Goal: Transaction & Acquisition: Subscribe to service/newsletter

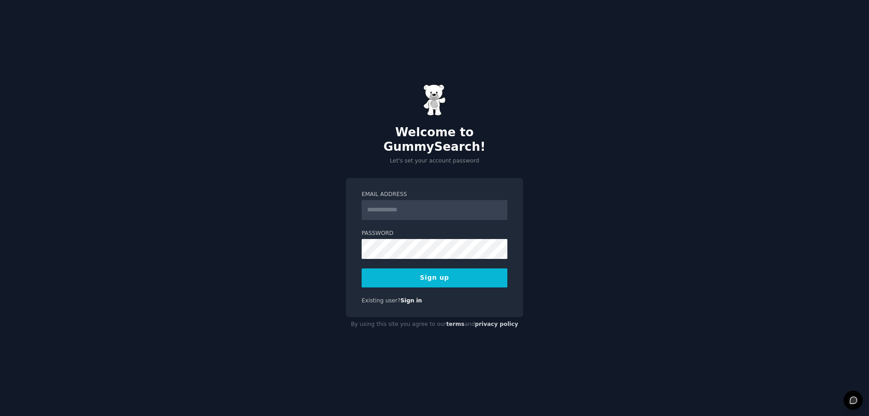
click at [397, 200] on input "Email Address" at bounding box center [435, 210] width 146 height 20
click at [424, 178] on div "Email Address Password 8 or more characters Alphanumeric characters No common p…" at bounding box center [434, 248] width 177 height 140
click at [425, 205] on input "Email Address" at bounding box center [435, 210] width 146 height 20
click at [413, 205] on input "Email Address" at bounding box center [435, 210] width 146 height 20
type input "**********"
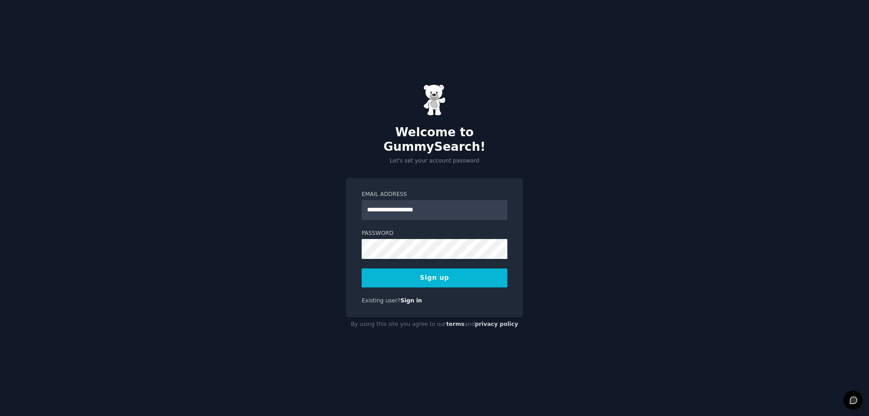
click at [421, 271] on button "Sign up" at bounding box center [435, 277] width 146 height 19
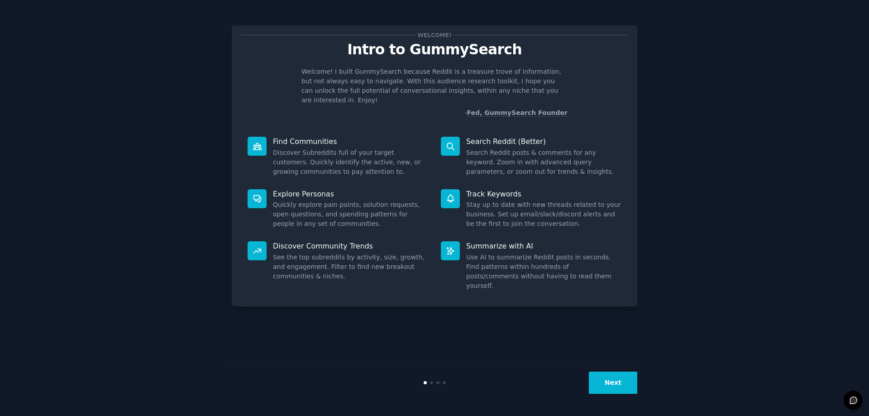
click at [612, 382] on button "Next" at bounding box center [613, 383] width 48 height 22
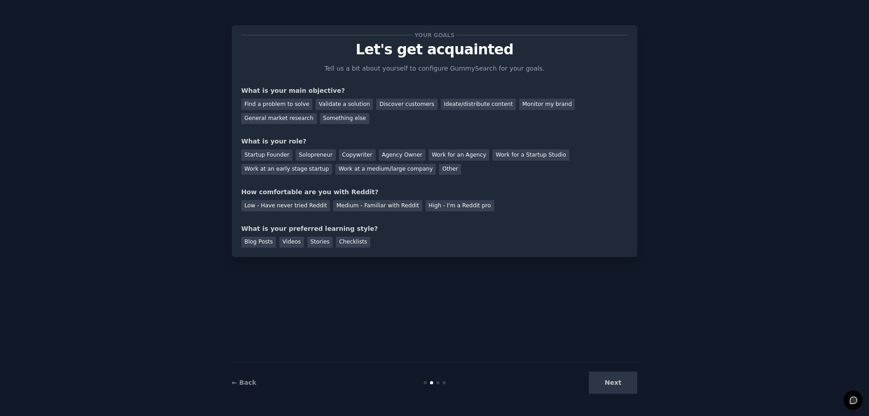
click at [610, 386] on div "Next" at bounding box center [569, 383] width 135 height 22
click at [293, 104] on div "Find a problem to solve" at bounding box center [276, 104] width 71 height 11
click at [262, 154] on div "Startup Founder" at bounding box center [266, 154] width 51 height 11
click at [371, 205] on div "Medium - Familiar with Reddit" at bounding box center [377, 205] width 89 height 11
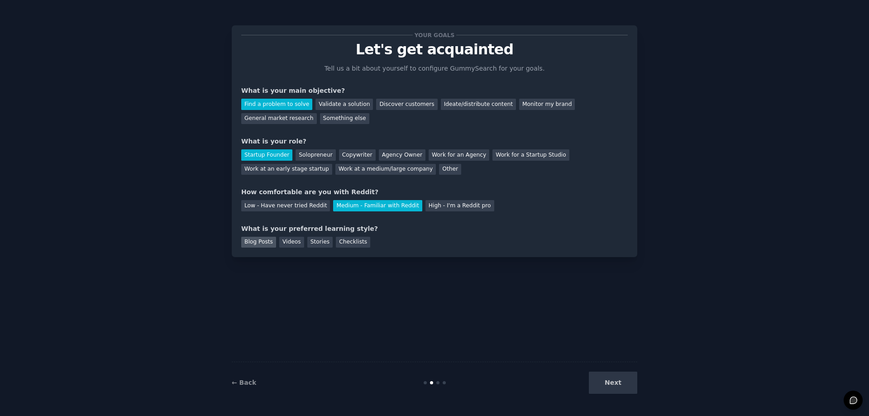
click at [267, 242] on div "Blog Posts" at bounding box center [258, 242] width 35 height 11
click at [279, 242] on div "Videos" at bounding box center [291, 242] width 25 height 11
click at [619, 389] on button "Next" at bounding box center [613, 383] width 48 height 22
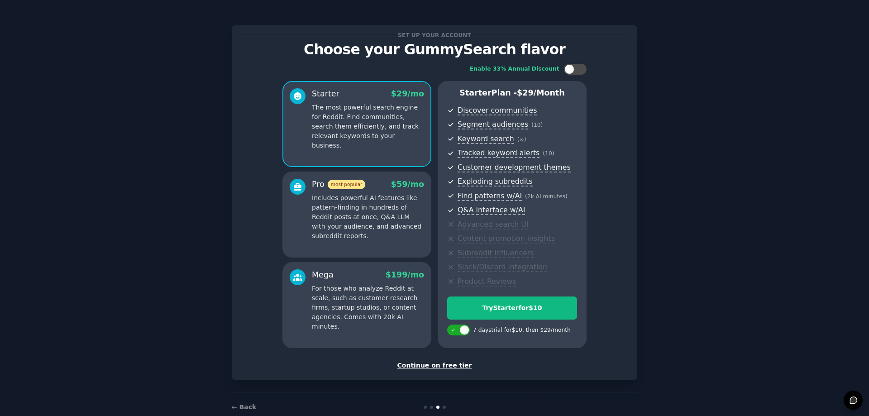
click at [441, 364] on div "Continue on free tier" at bounding box center [434, 366] width 387 height 10
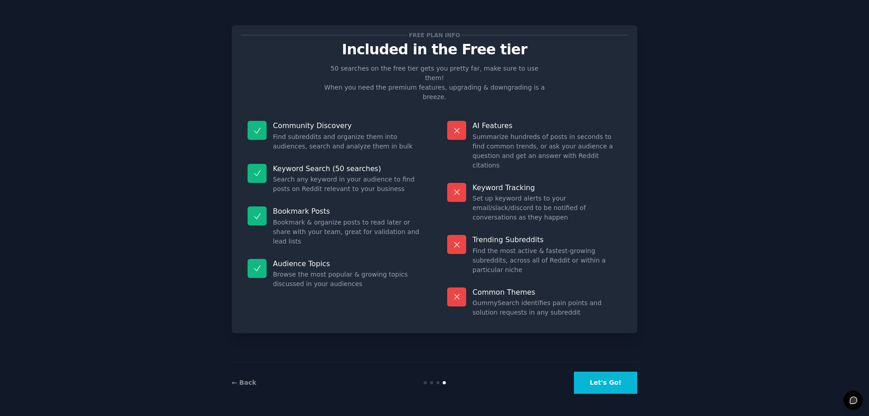
click at [612, 386] on button "Let's Go!" at bounding box center [605, 383] width 63 height 22
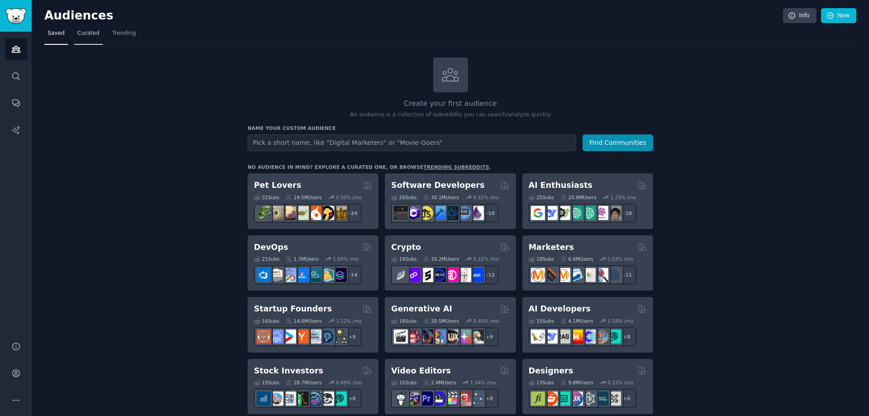
click at [82, 35] on span "Curated" at bounding box center [88, 33] width 22 height 8
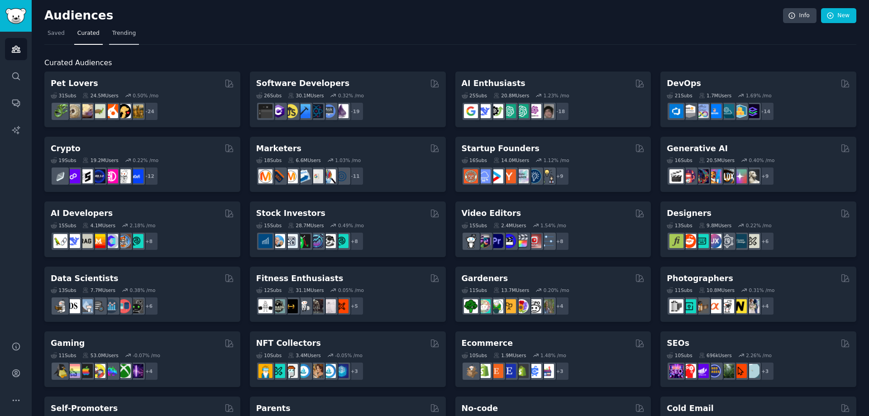
click at [120, 35] on span "Trending" at bounding box center [124, 33] width 24 height 8
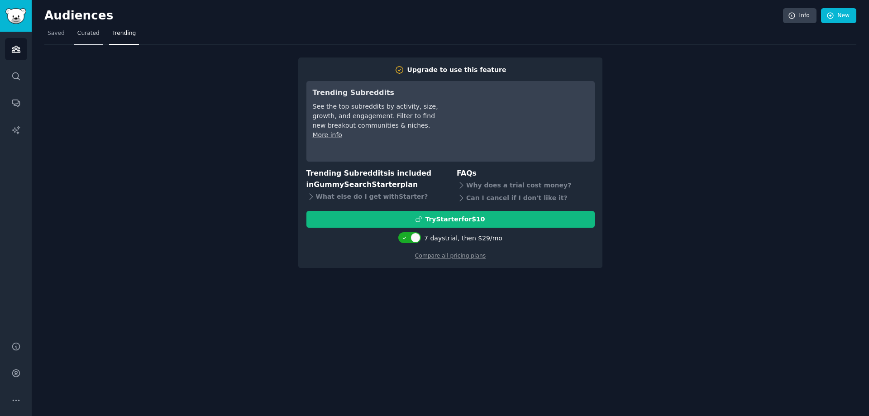
click at [81, 41] on link "Curated" at bounding box center [88, 35] width 29 height 19
